Goal: Task Accomplishment & Management: Manage account settings

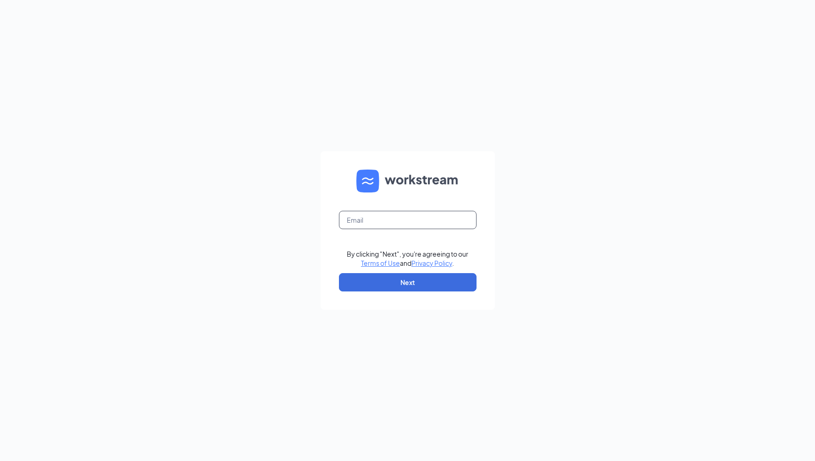
click at [470, 226] on input "text" at bounding box center [408, 220] width 138 height 18
type input "[PERSON_NAME][EMAIL_ADDRESS][PERSON_NAME][DOMAIN_NAME]"
click at [419, 275] on button "Next" at bounding box center [408, 282] width 138 height 18
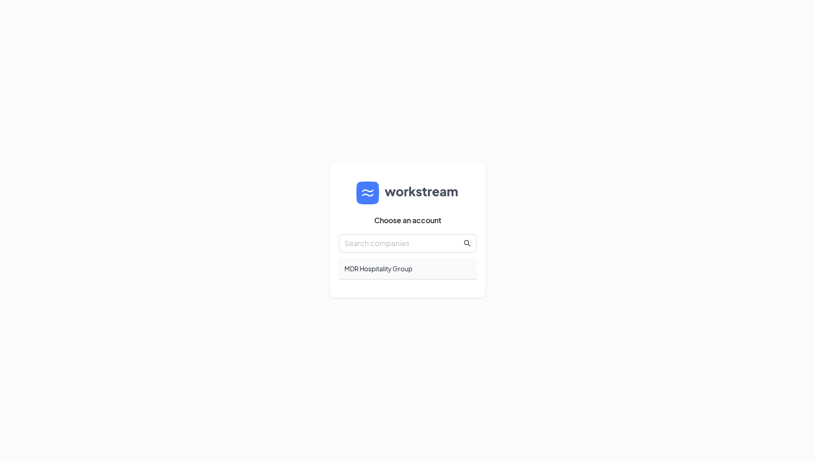
click at [381, 267] on div "MDR Hospitality Group" at bounding box center [408, 269] width 138 height 22
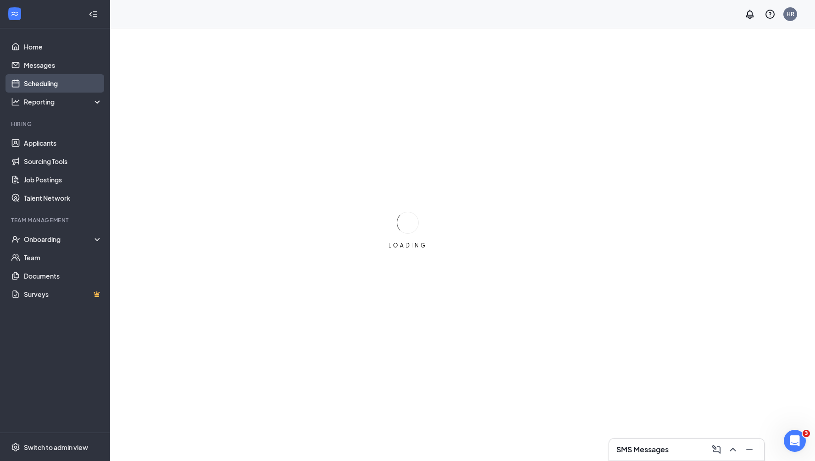
click at [41, 82] on link "Scheduling" at bounding box center [63, 83] width 78 height 18
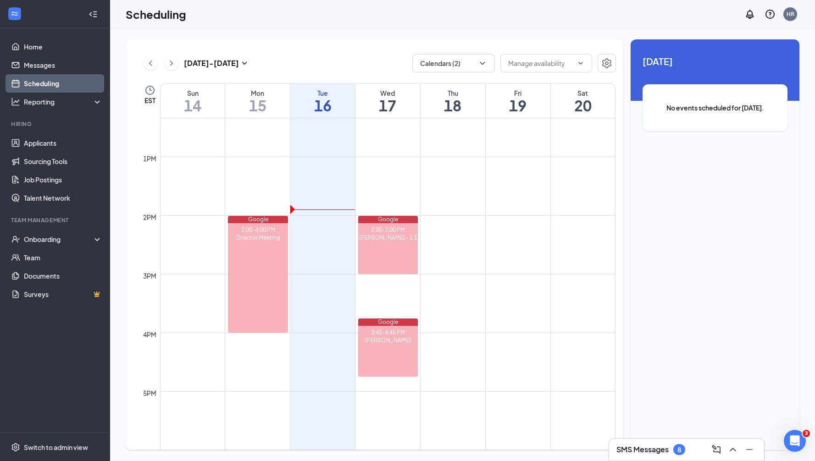
scroll to position [707, 0]
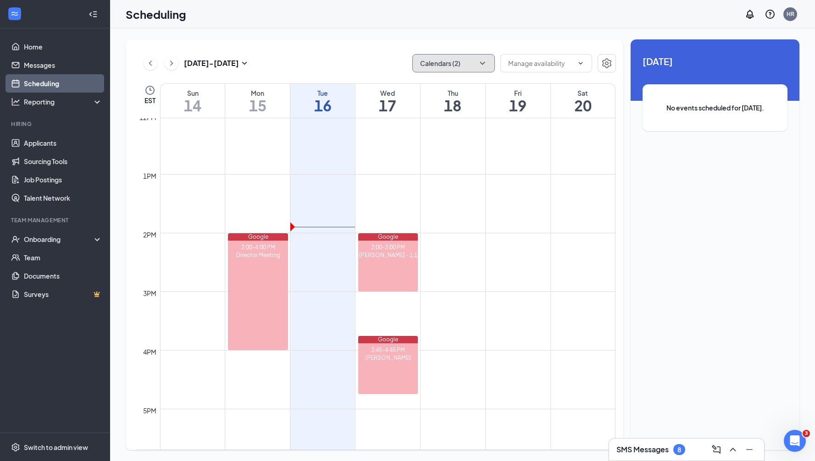
click at [476, 65] on button "Calendars (2)" at bounding box center [453, 63] width 83 height 18
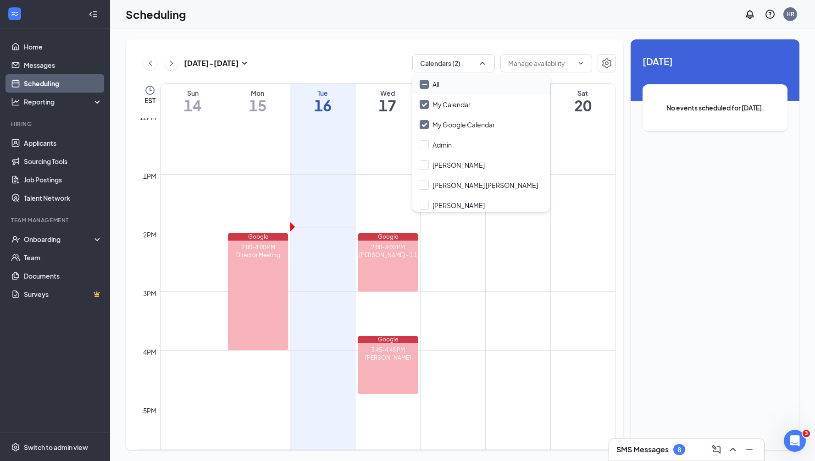
click at [424, 82] on input "All" at bounding box center [429, 84] width 20 height 9
checkbox input "true"
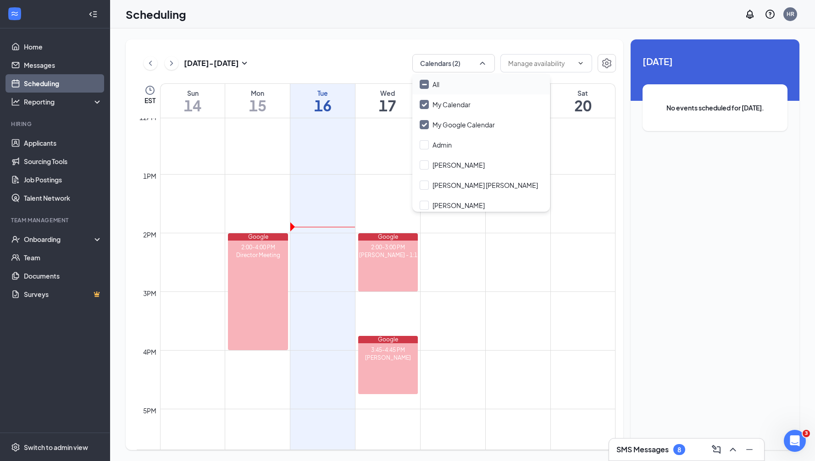
checkbox input "true"
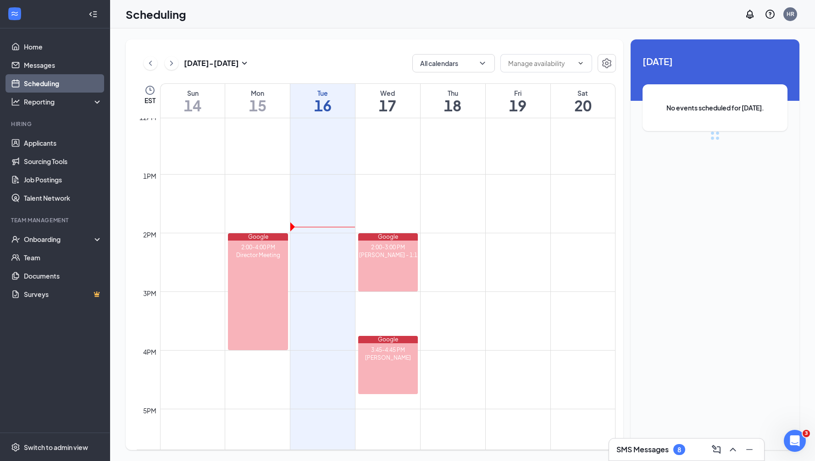
click at [356, 43] on div "Sep 14 - Sep 20 All calendars EST Sun 14 Mon 15 Tue 16 Wed 17 Thu 18 Fri 19 Sat…" at bounding box center [374, 244] width 497 height 411
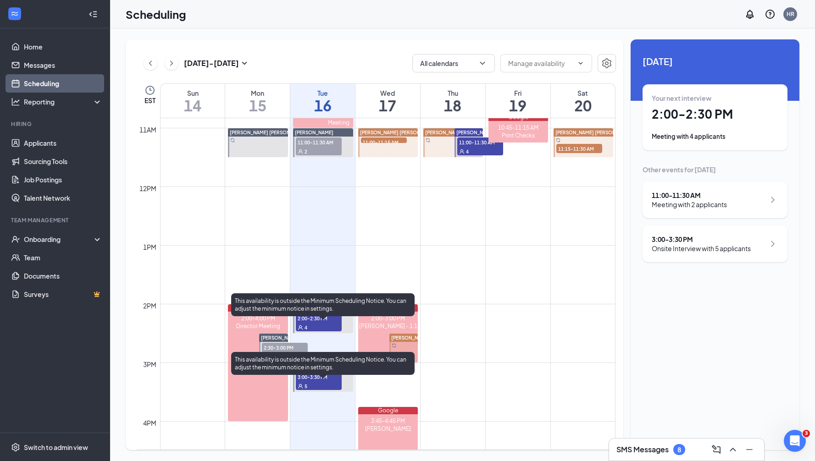
scroll to position [618, 0]
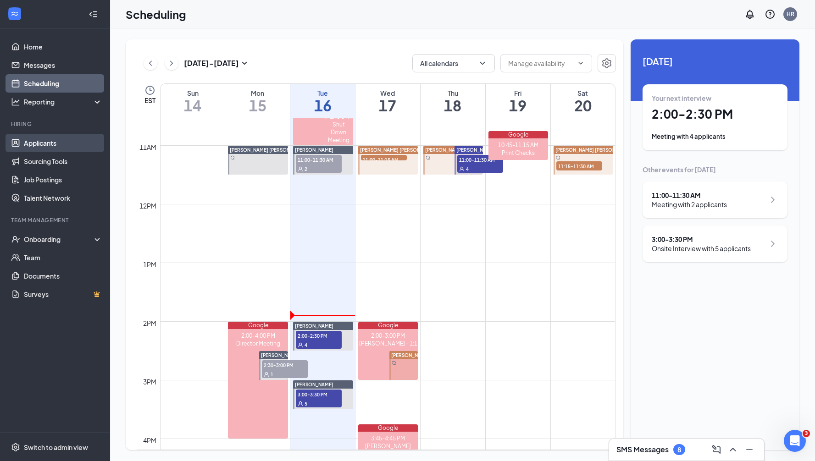
click at [46, 145] on link "Applicants" at bounding box center [63, 143] width 78 height 18
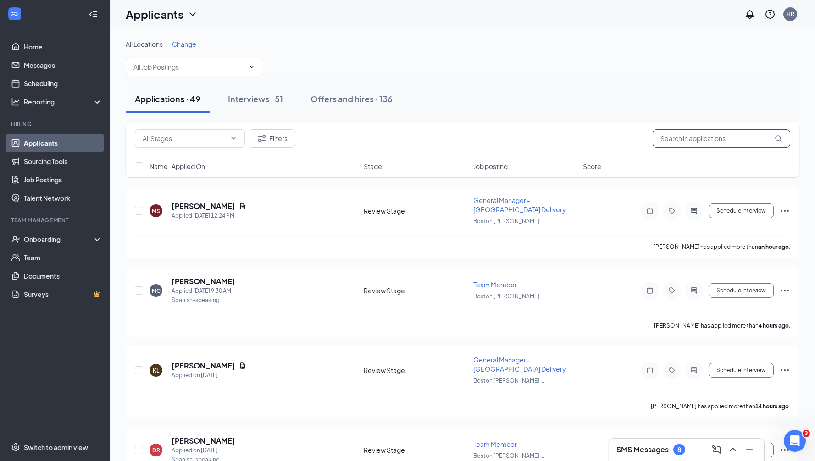
click at [731, 134] on input "text" at bounding box center [721, 138] width 138 height 18
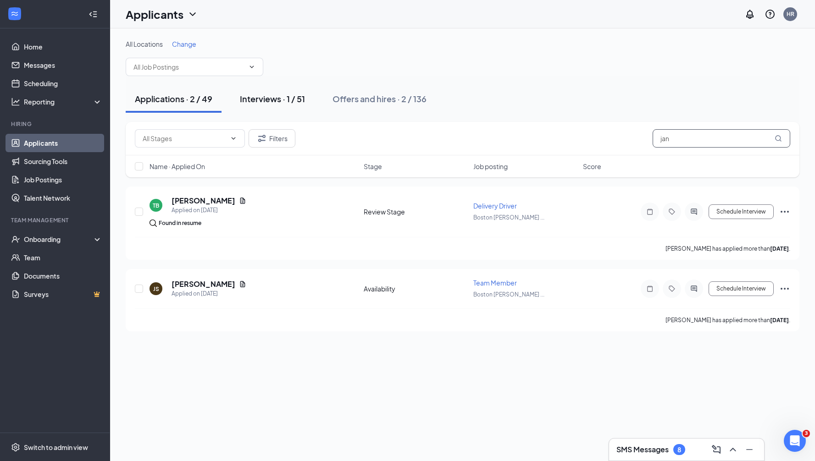
type input "jan"
click at [286, 104] on div "Interviews · 1 / 51" at bounding box center [272, 98] width 65 height 11
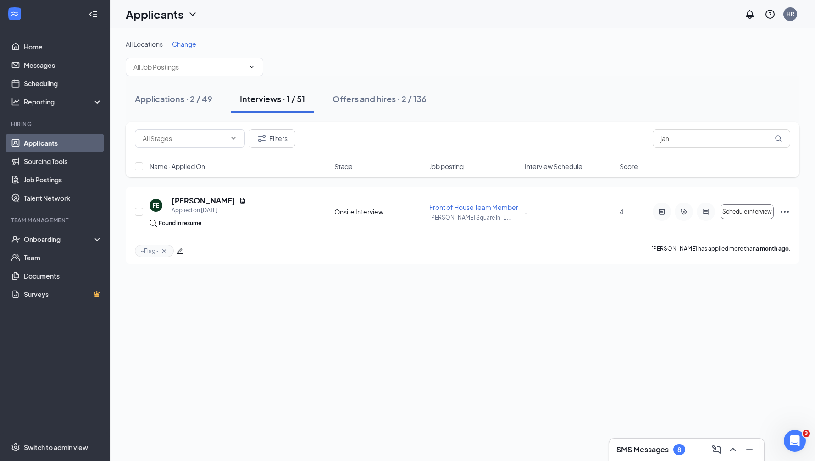
drag, startPoint x: 432, startPoint y: 100, endPoint x: 425, endPoint y: 99, distance: 6.6
click at [431, 100] on button "Offers and hires · 2 / 136" at bounding box center [379, 99] width 112 height 28
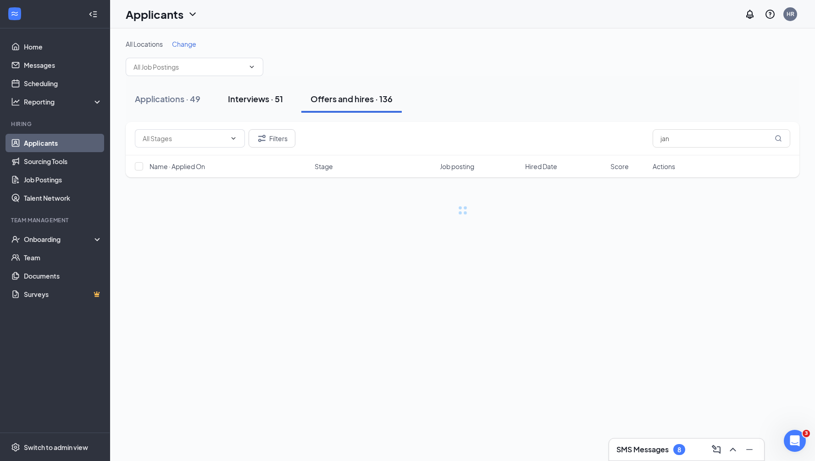
click at [264, 96] on div "Interviews · 51" at bounding box center [255, 98] width 55 height 11
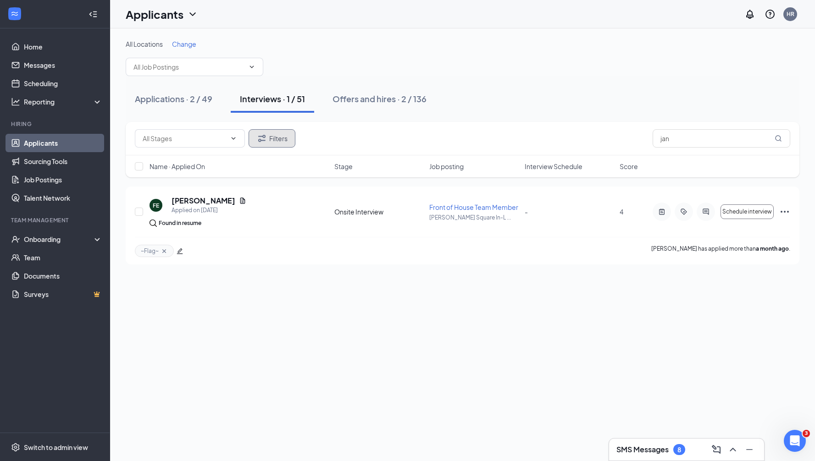
click at [278, 134] on button "Filters" at bounding box center [271, 138] width 47 height 18
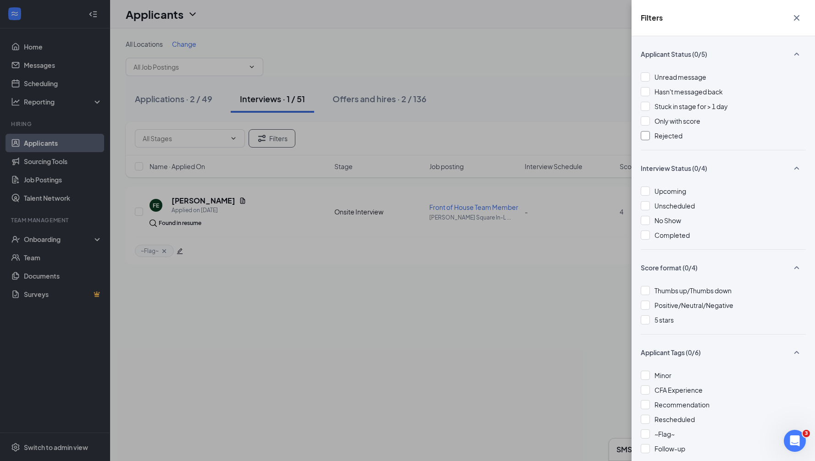
click at [644, 135] on div at bounding box center [644, 135] width 9 height 9
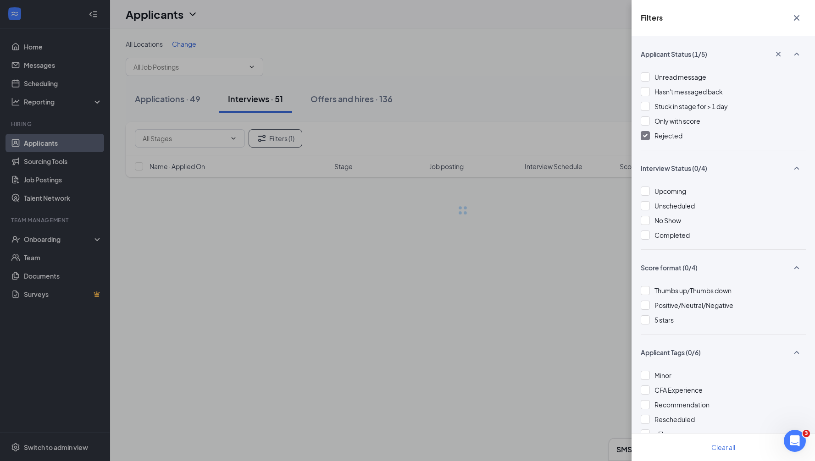
click at [557, 79] on div "Filters Applicant Status (1/5) Unread message Hasn't messaged back Stuck in sta…" at bounding box center [407, 230] width 815 height 461
click at [441, 61] on div "Filters Applicant Status (1/5) Unread message Hasn't messaged back Stuck in sta…" at bounding box center [407, 230] width 815 height 461
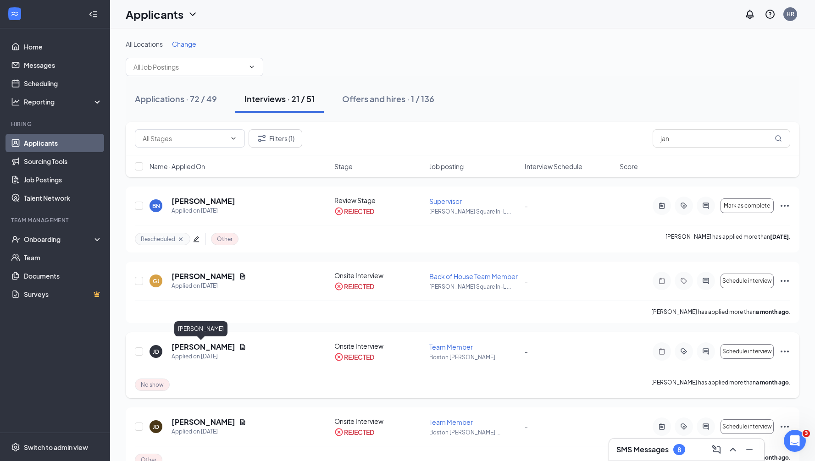
click at [189, 347] on h5 "Janiya Dancy" at bounding box center [203, 347] width 64 height 10
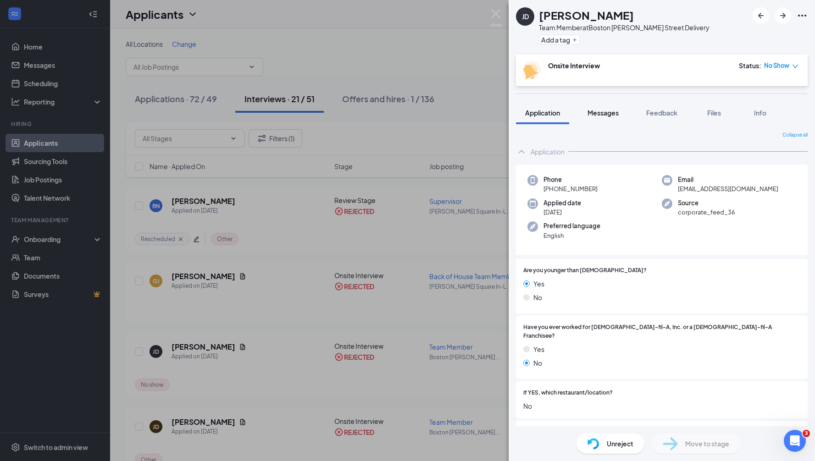
click at [604, 114] on span "Messages" at bounding box center [602, 113] width 31 height 8
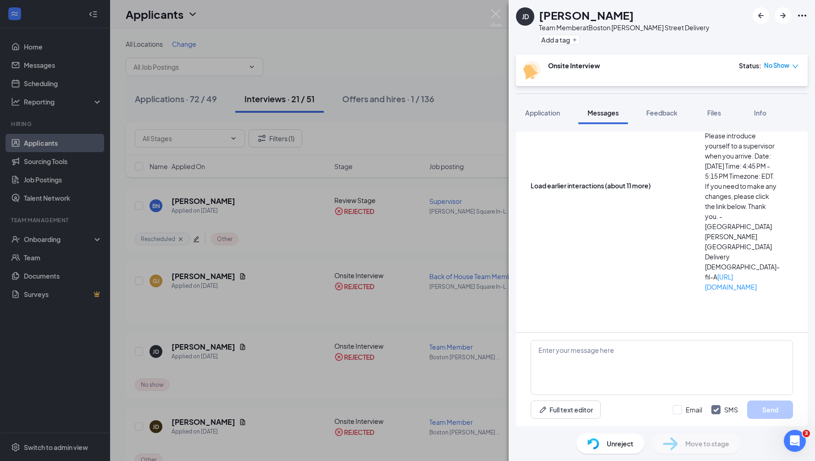
scroll to position [123, 0]
click at [302, 295] on div "JD Janiya Dancy Team Member at Boston Shirley Street Delivery Add a tag Onsite …" at bounding box center [407, 230] width 815 height 461
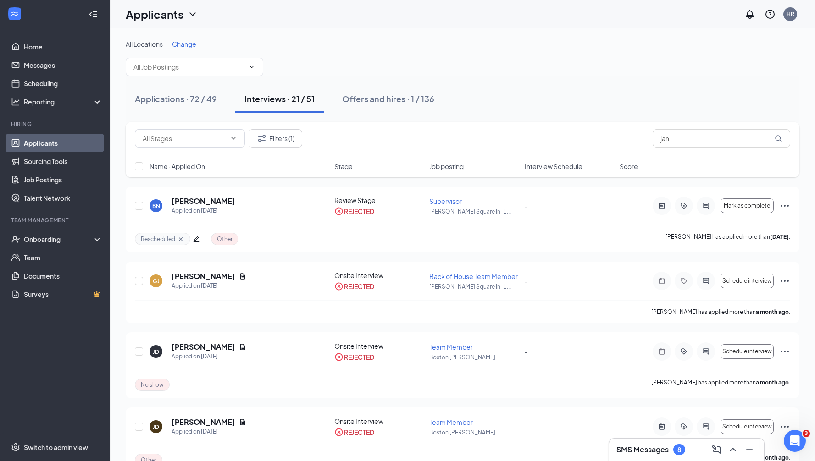
click at [42, 140] on link "Applicants" at bounding box center [63, 143] width 78 height 18
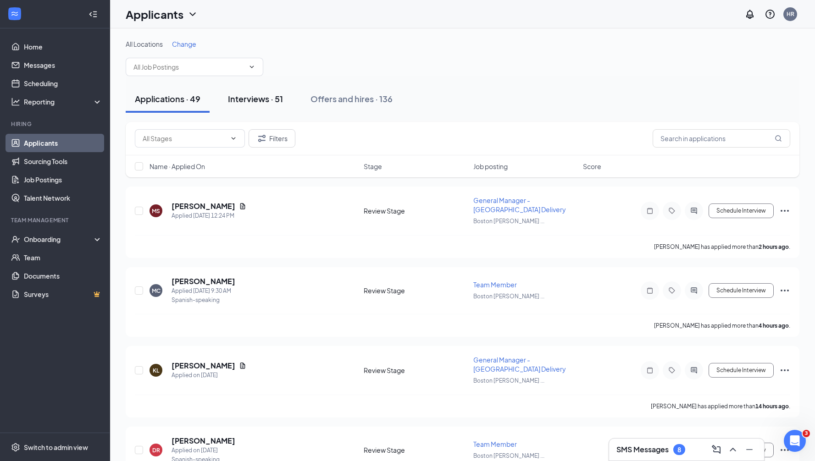
click at [255, 101] on div "Interviews · 51" at bounding box center [255, 98] width 55 height 11
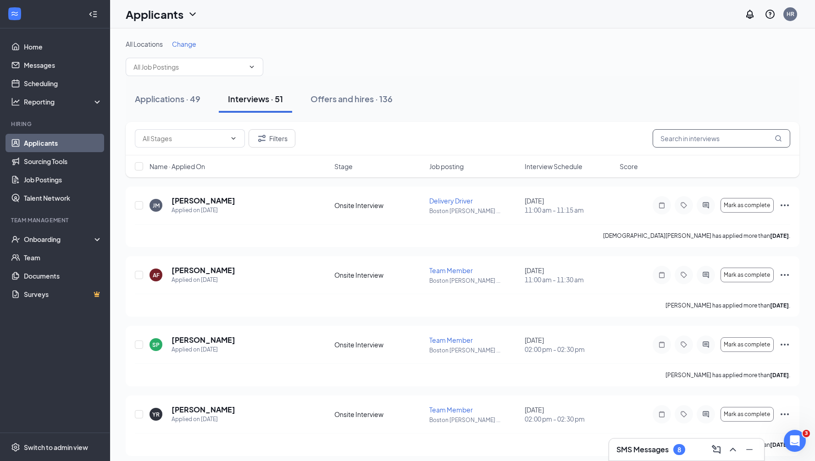
click at [748, 138] on input "text" at bounding box center [721, 138] width 138 height 18
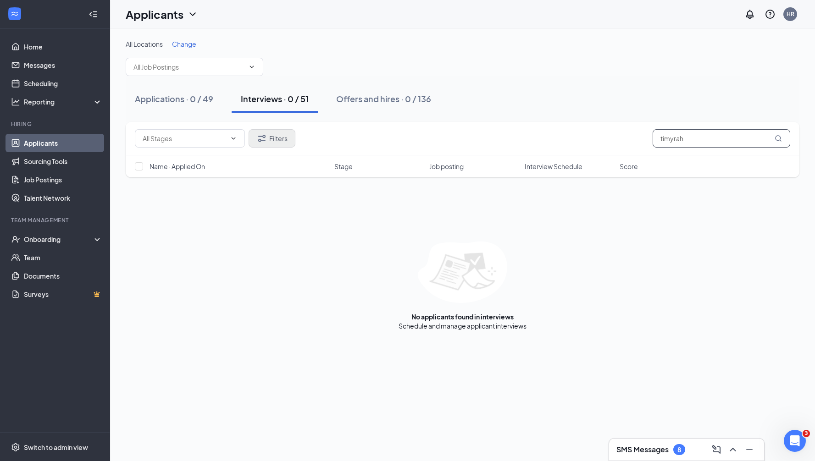
type input "timyrah"
click at [277, 136] on button "Filters" at bounding box center [271, 138] width 47 height 18
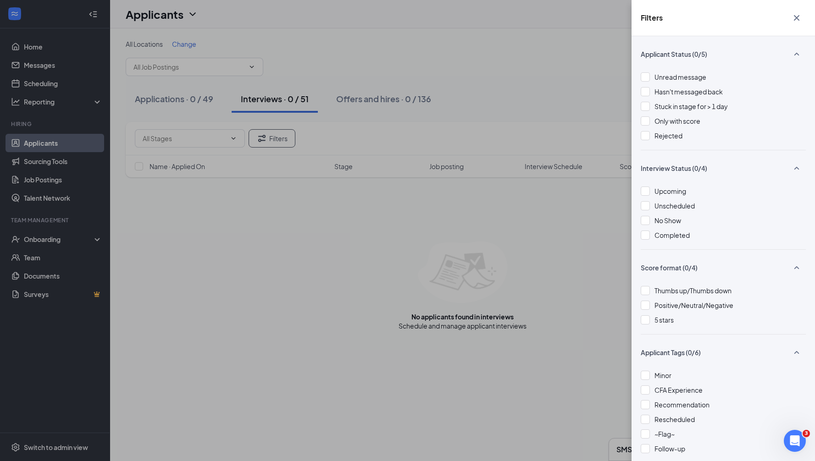
click at [639, 132] on div "Applicant Status (0/5) Unread message Hasn't messaged back Stuck in stage for >…" at bounding box center [722, 248] width 183 height 425
drag, startPoint x: 643, startPoint y: 134, endPoint x: 639, endPoint y: 133, distance: 4.7
click at [643, 134] on div at bounding box center [644, 135] width 9 height 9
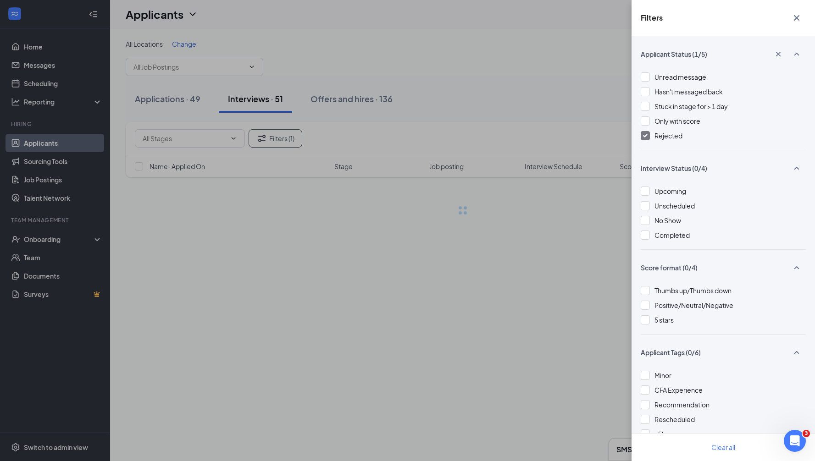
click at [528, 71] on div "Filters Applicant Status (1/5) Unread message Hasn't messaged back Stuck in sta…" at bounding box center [407, 230] width 815 height 461
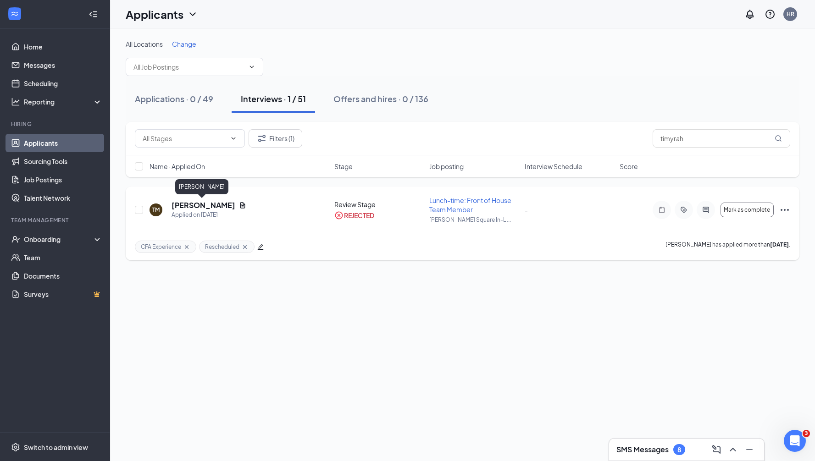
click at [188, 204] on h5 "Timyrah Moore" at bounding box center [203, 205] width 64 height 10
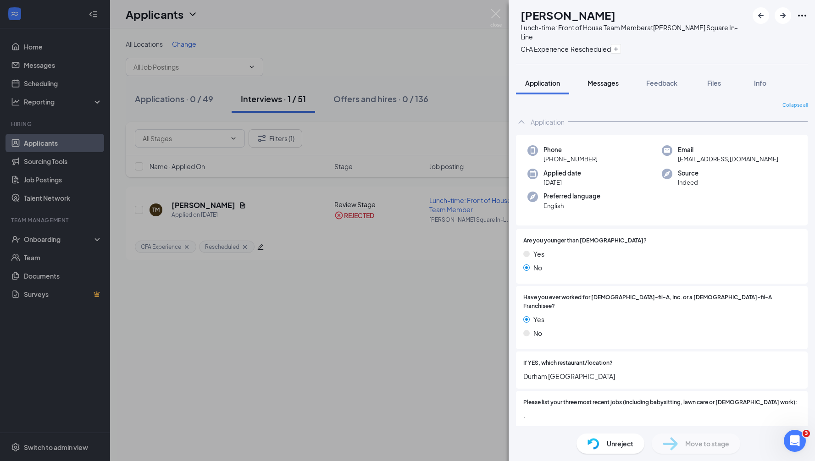
click at [614, 79] on span "Messages" at bounding box center [602, 83] width 31 height 8
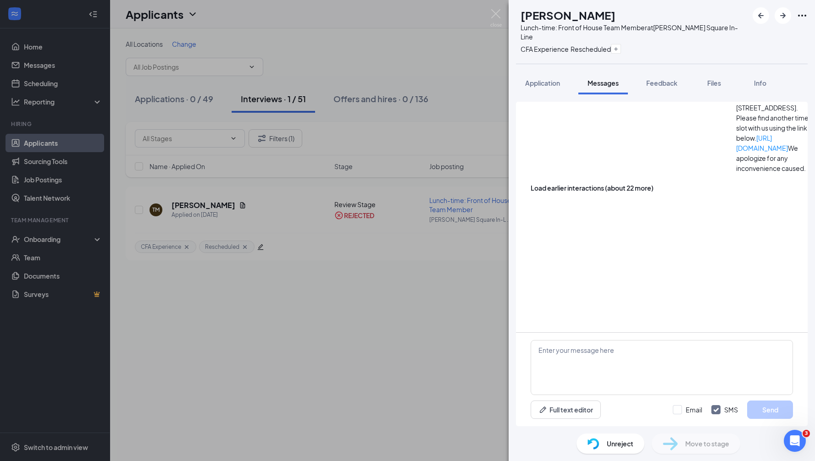
scroll to position [91, 0]
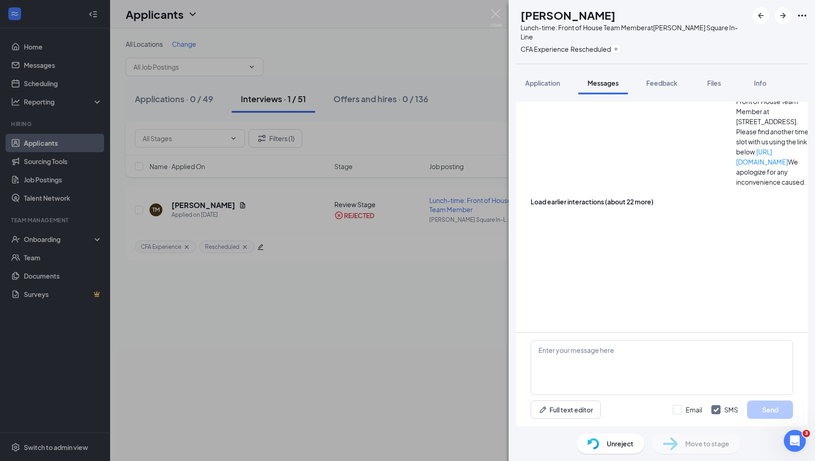
scroll to position [0, 0]
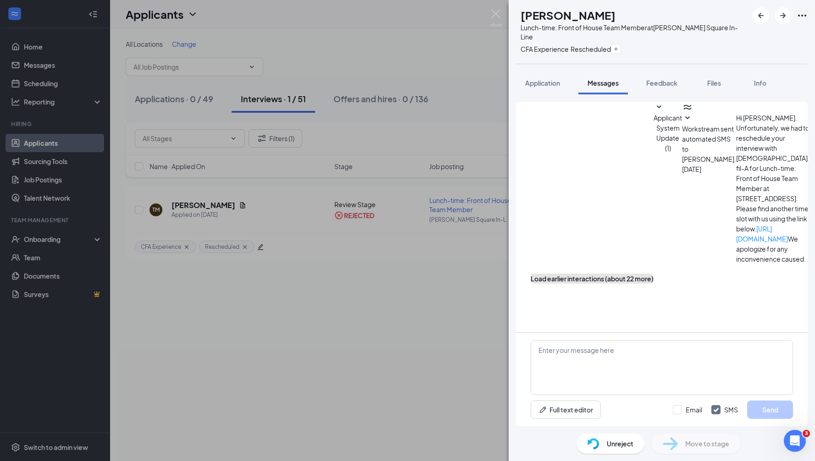
click at [618, 274] on button "Load earlier interactions (about 22 more)" at bounding box center [591, 279] width 123 height 10
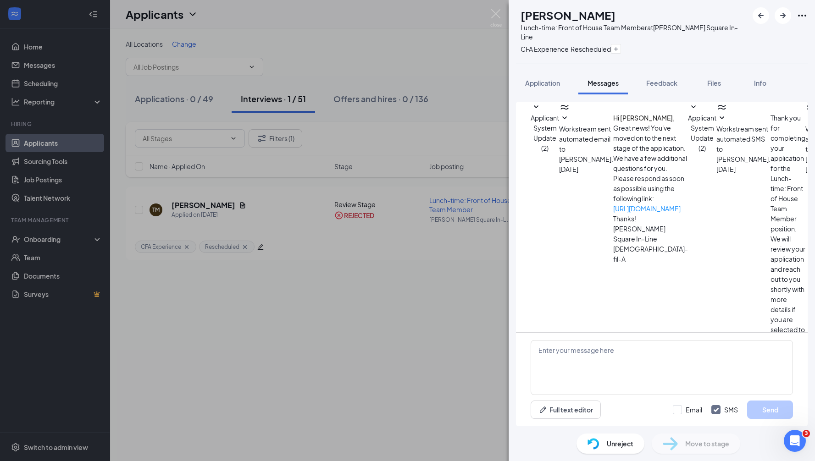
click at [688, 152] on span "Applicant System Update (2)" at bounding box center [702, 133] width 28 height 39
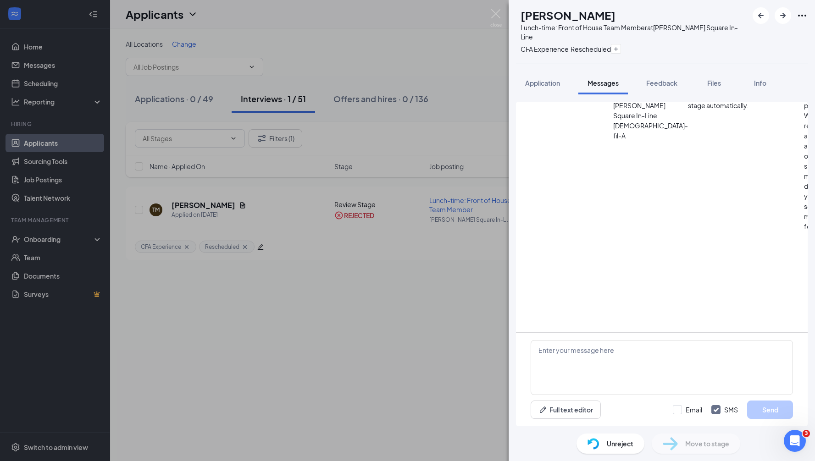
scroll to position [965, 0]
click at [710, 80] on button "Files" at bounding box center [713, 83] width 37 height 23
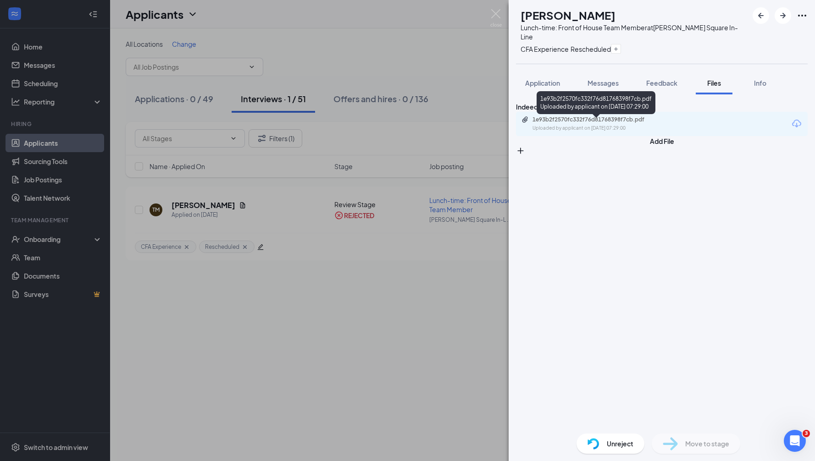
click at [568, 132] on div "Uploaded by applicant on Aug 25, 2025 at 07:29:00" at bounding box center [601, 128] width 138 height 7
drag, startPoint x: 551, startPoint y: 72, endPoint x: 544, endPoint y: 71, distance: 7.0
click at [550, 79] on span "Application" at bounding box center [542, 83] width 35 height 8
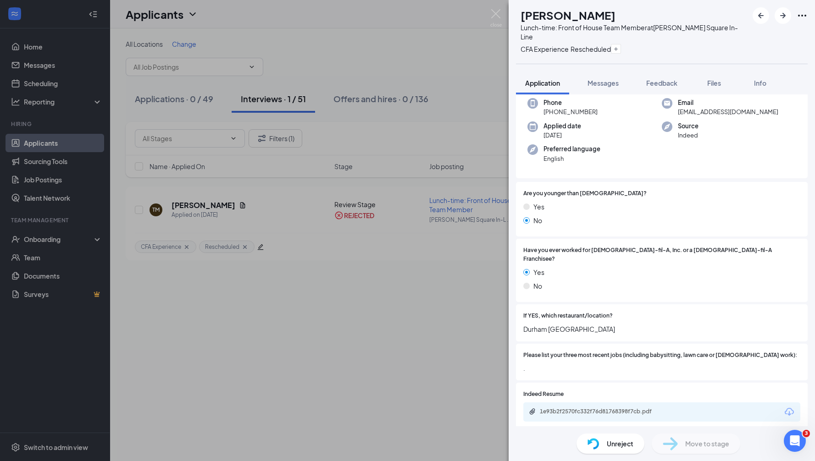
scroll to position [91, 0]
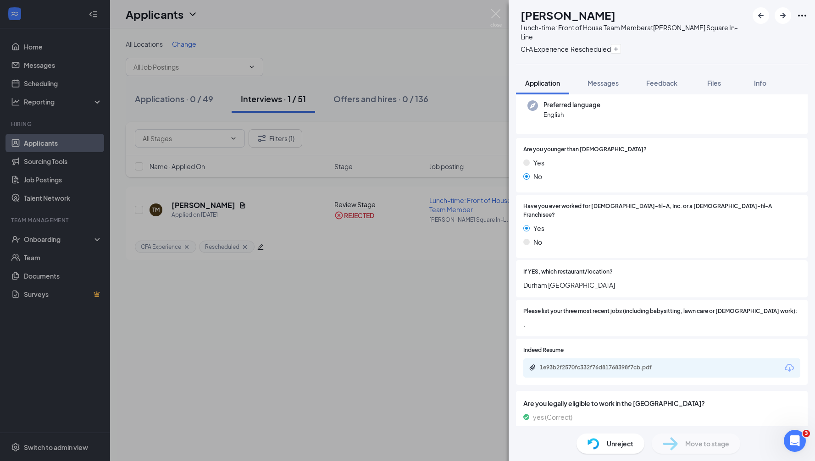
click at [408, 39] on div "TM Timyrah Moore Lunch-time: Front of House Team Member at Copley Square In-Lin…" at bounding box center [407, 230] width 815 height 461
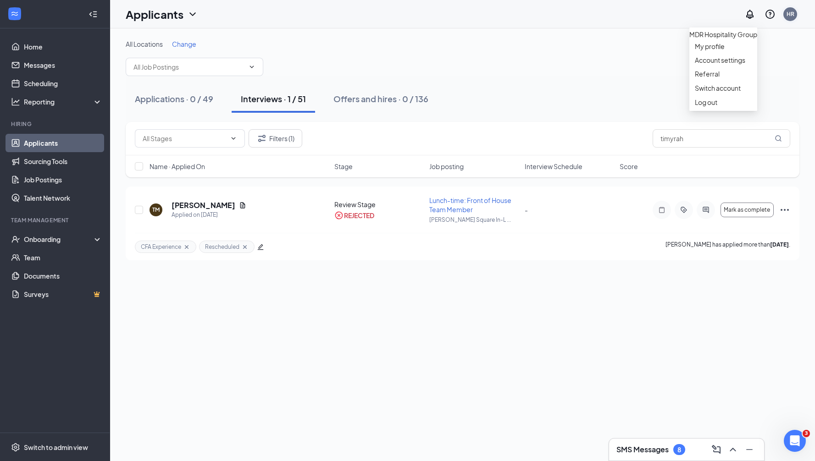
click at [791, 16] on div "HR" at bounding box center [790, 14] width 8 height 8
click at [712, 107] on div "Log out" at bounding box center [722, 102] width 57 height 9
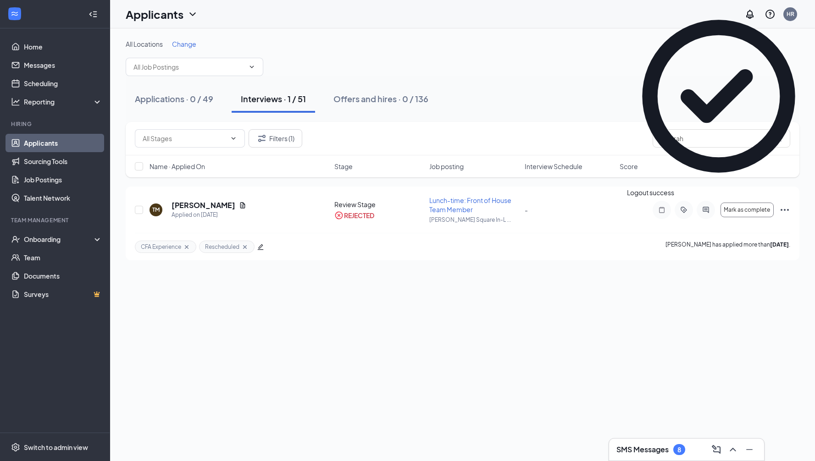
click at [626, 88] on div "Applications · 0 / 49 Interviews · 1 / 51 Offers and hires · 0 / 136" at bounding box center [462, 99] width 673 height 28
